Goal: Navigation & Orientation: Find specific page/section

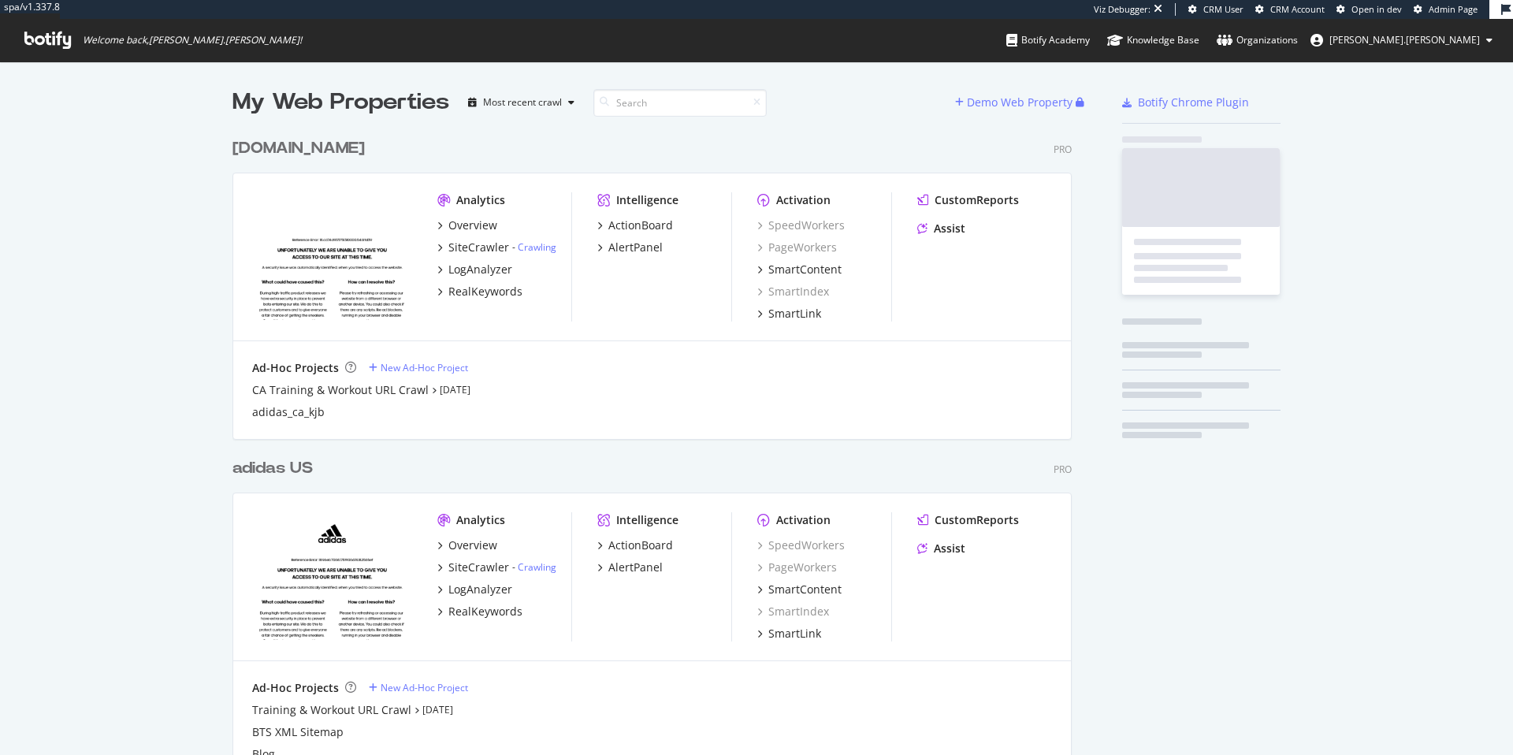
scroll to position [743, 1490]
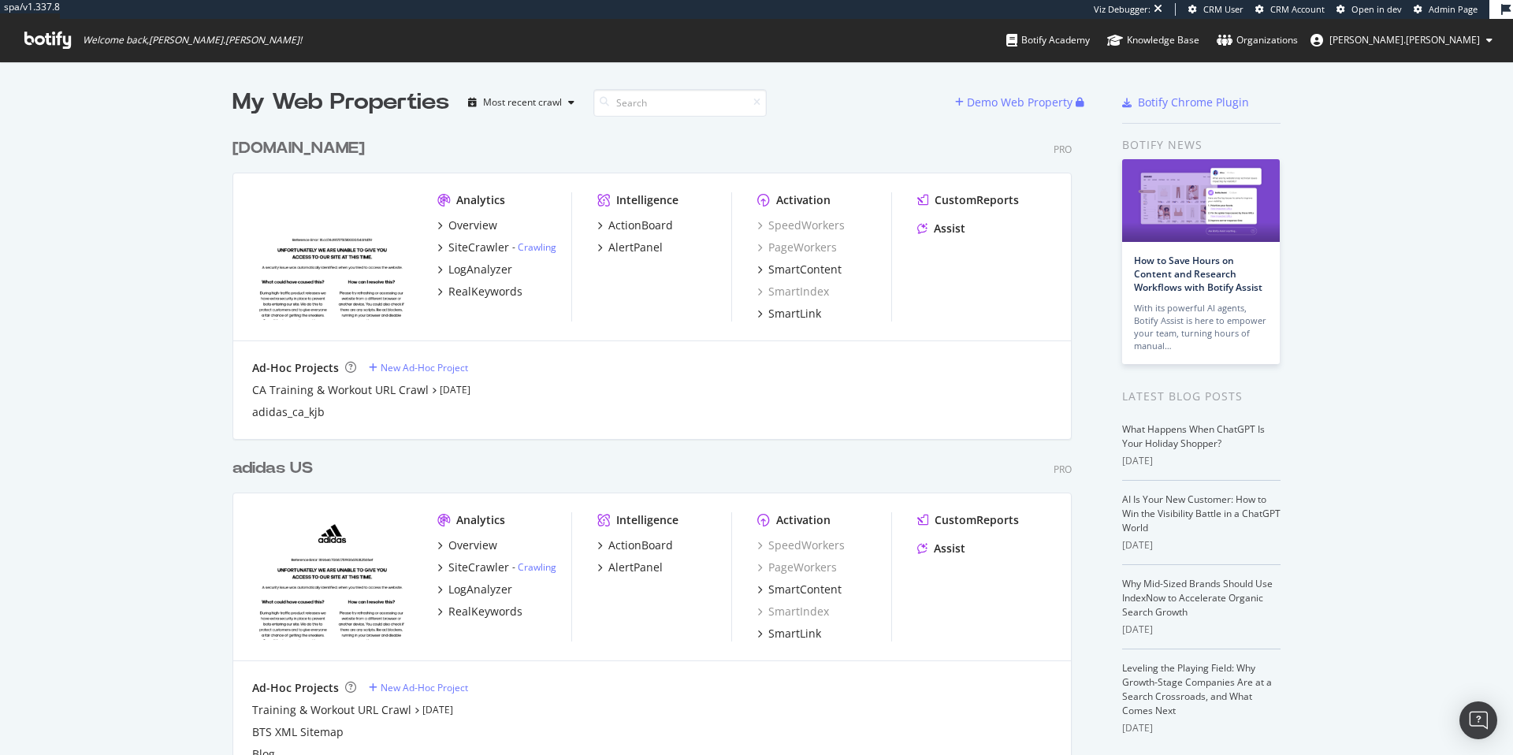
click at [1459, 39] on span "[PERSON_NAME].[PERSON_NAME]" at bounding box center [1405, 39] width 151 height 13
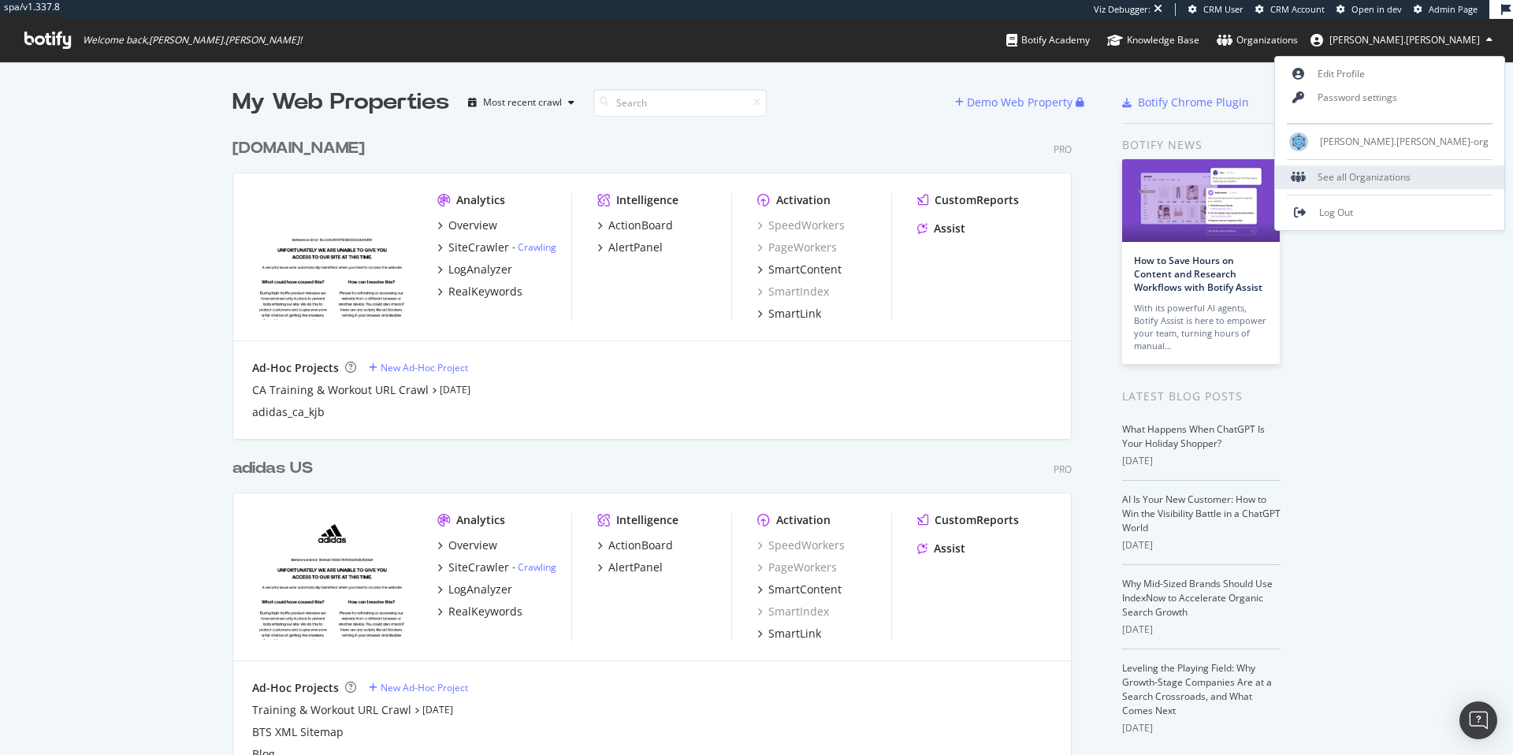
click at [1440, 170] on div "See all Organizations" at bounding box center [1389, 178] width 229 height 24
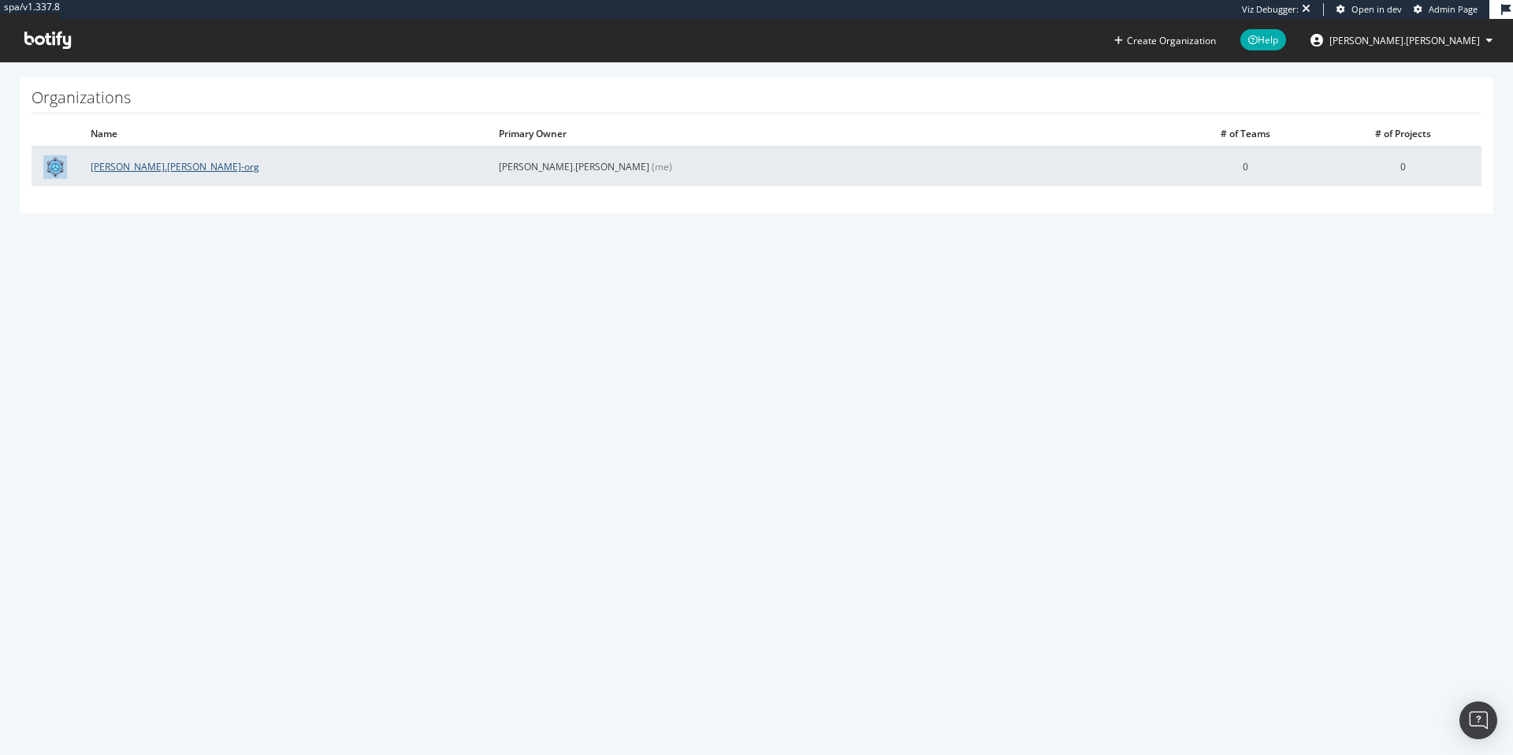
click at [158, 166] on link "[PERSON_NAME].[PERSON_NAME]-org" at bounding box center [175, 166] width 169 height 13
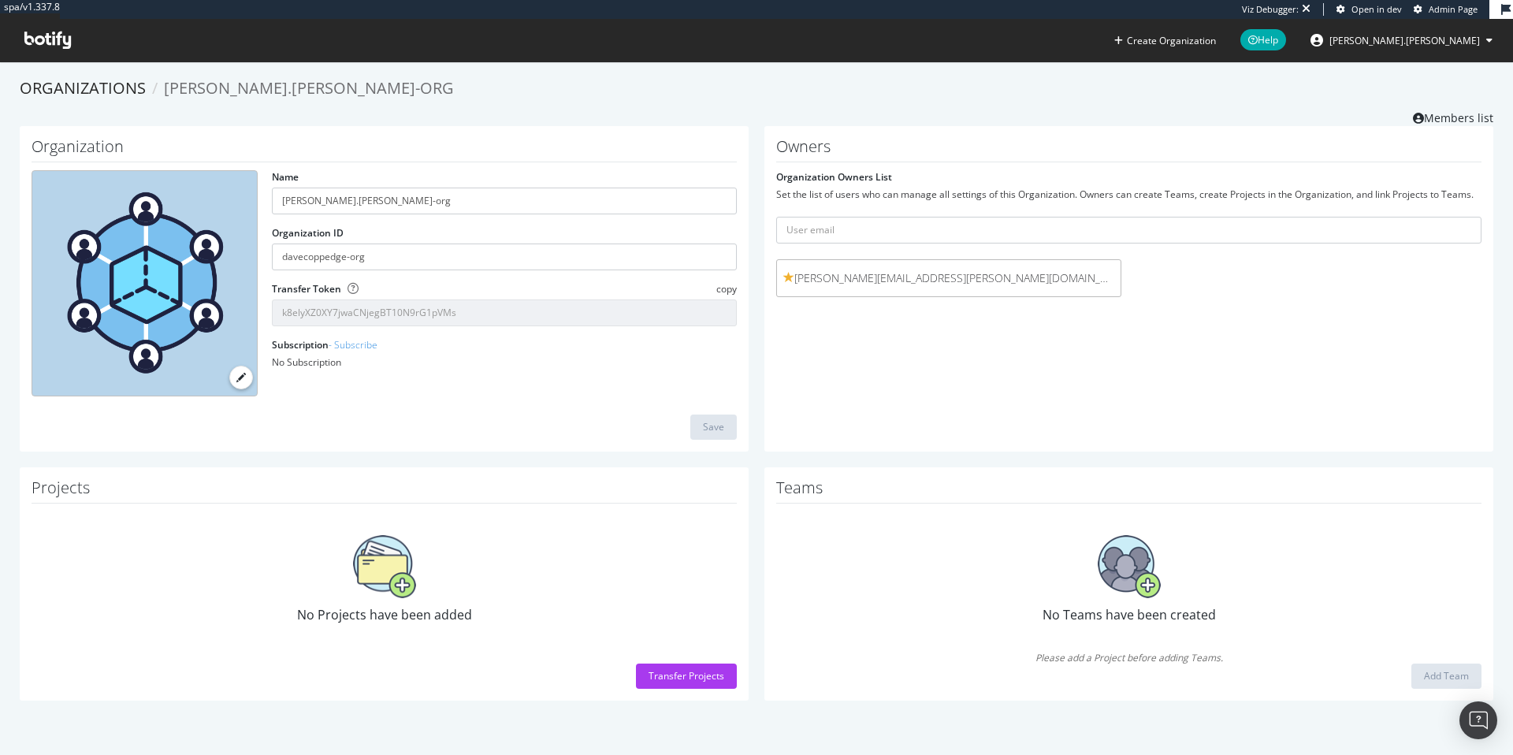
click at [47, 35] on icon at bounding box center [47, 40] width 47 height 17
